Goal: Transaction & Acquisition: Obtain resource

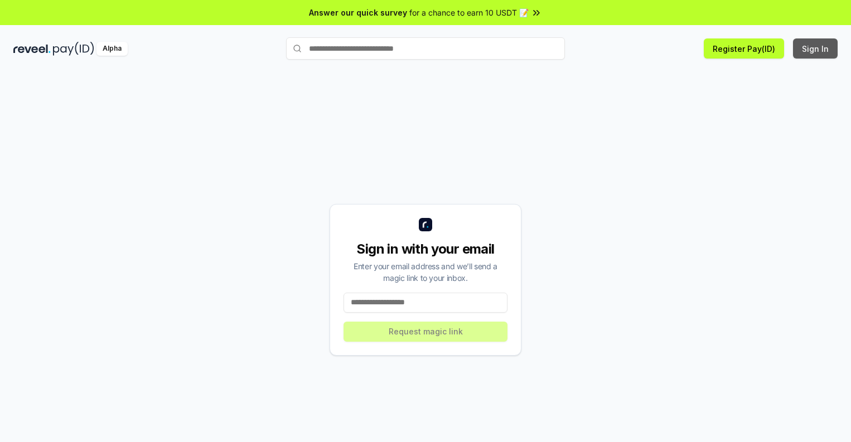
click at [815, 48] on button "Sign In" at bounding box center [815, 48] width 45 height 20
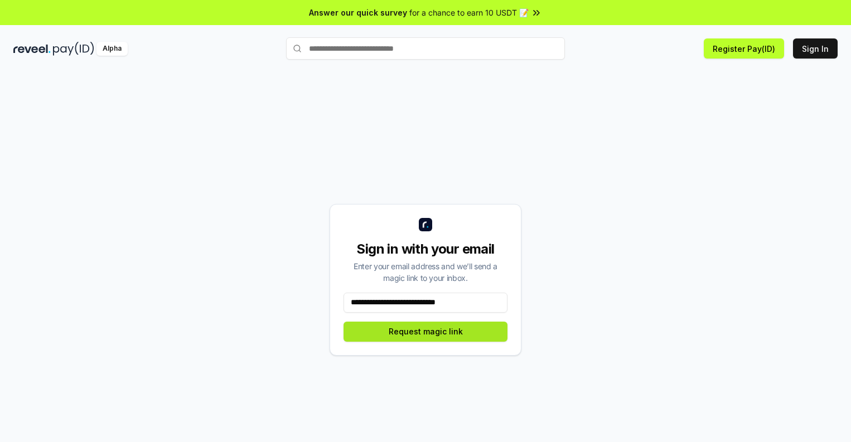
type input "**********"
click at [425, 331] on button "Request magic link" at bounding box center [425, 332] width 164 height 20
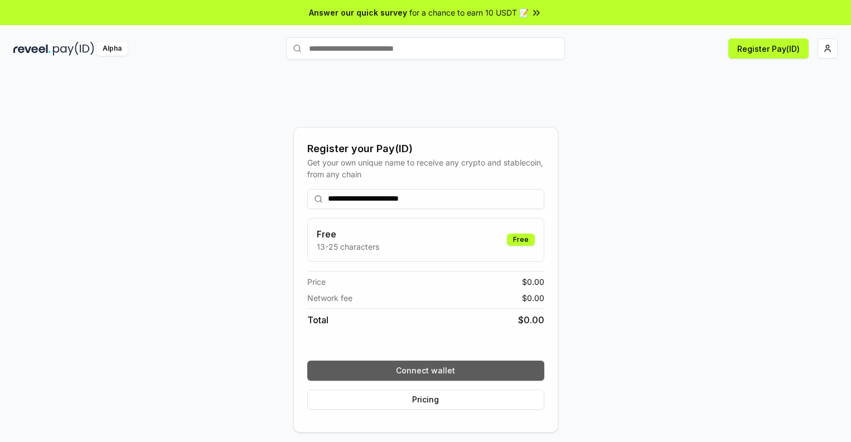
click at [425, 370] on button "Connect wallet" at bounding box center [425, 371] width 237 height 20
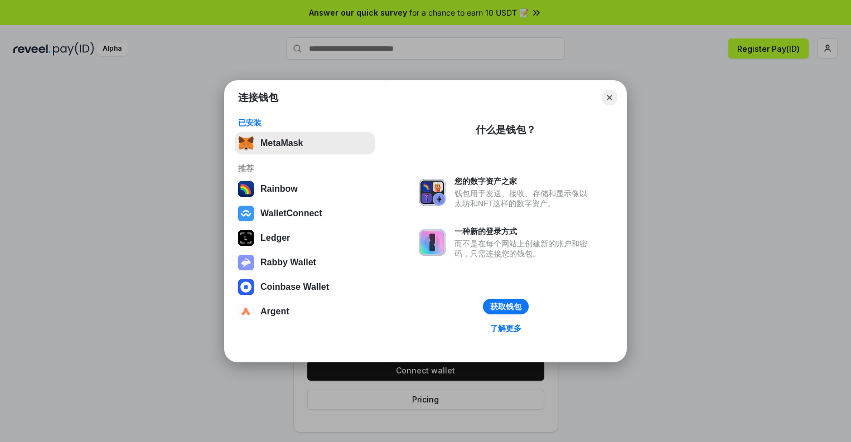
click at [304, 143] on button "MetaMask" at bounding box center [305, 143] width 140 height 22
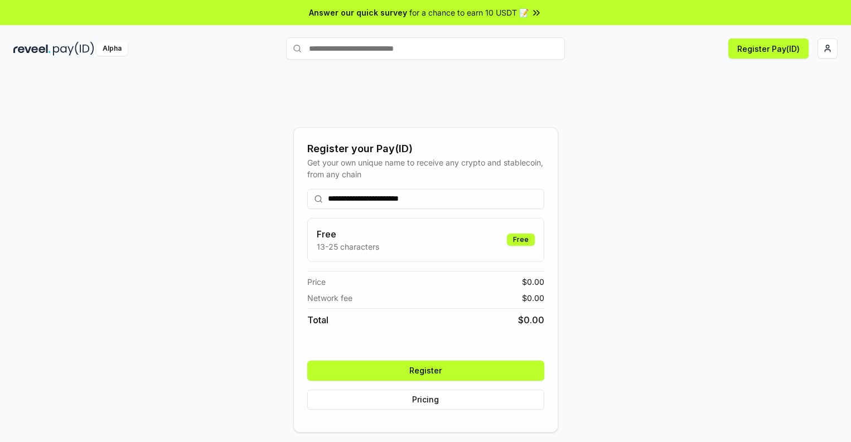
click at [425, 370] on button "Register" at bounding box center [425, 371] width 237 height 20
